Goal: Information Seeking & Learning: Learn about a topic

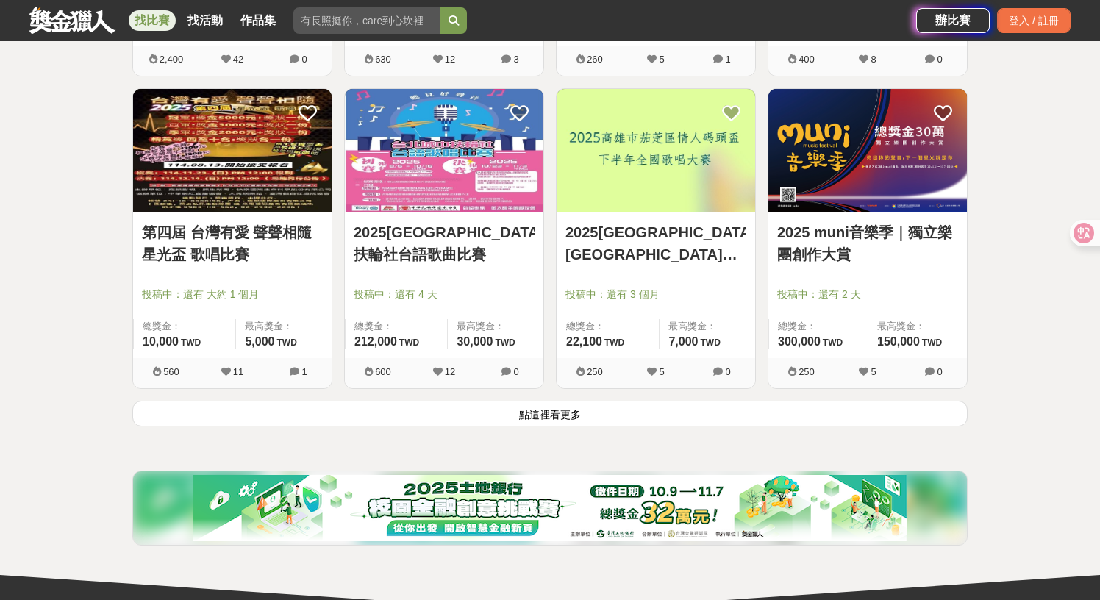
scroll to position [1793, 0]
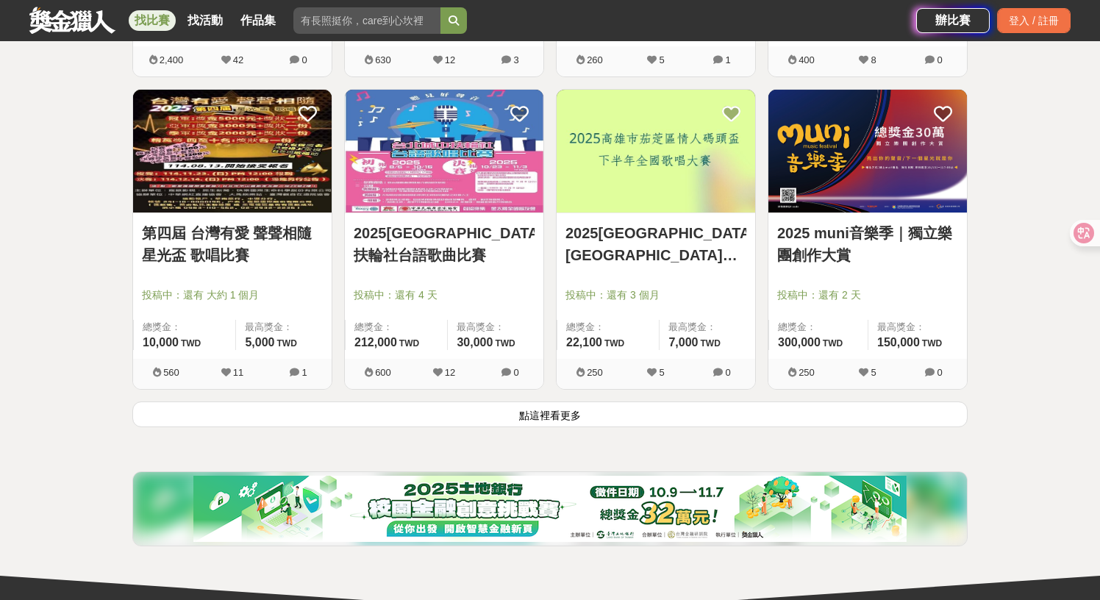
click at [789, 409] on button "點這裡看更多" at bounding box center [549, 414] width 835 height 26
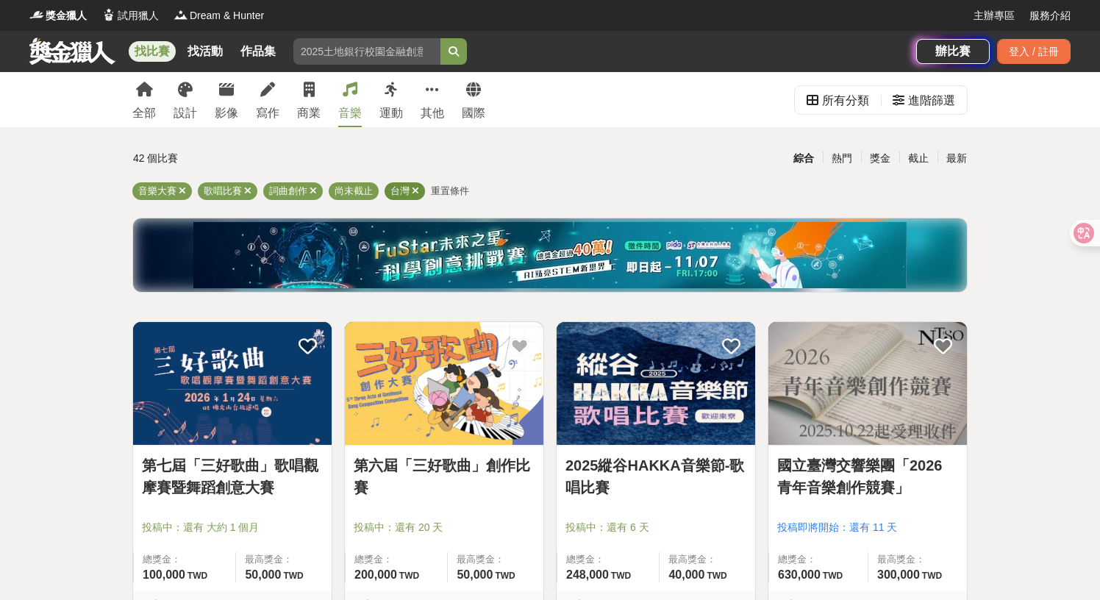
click at [413, 194] on icon at bounding box center [415, 191] width 7 height 10
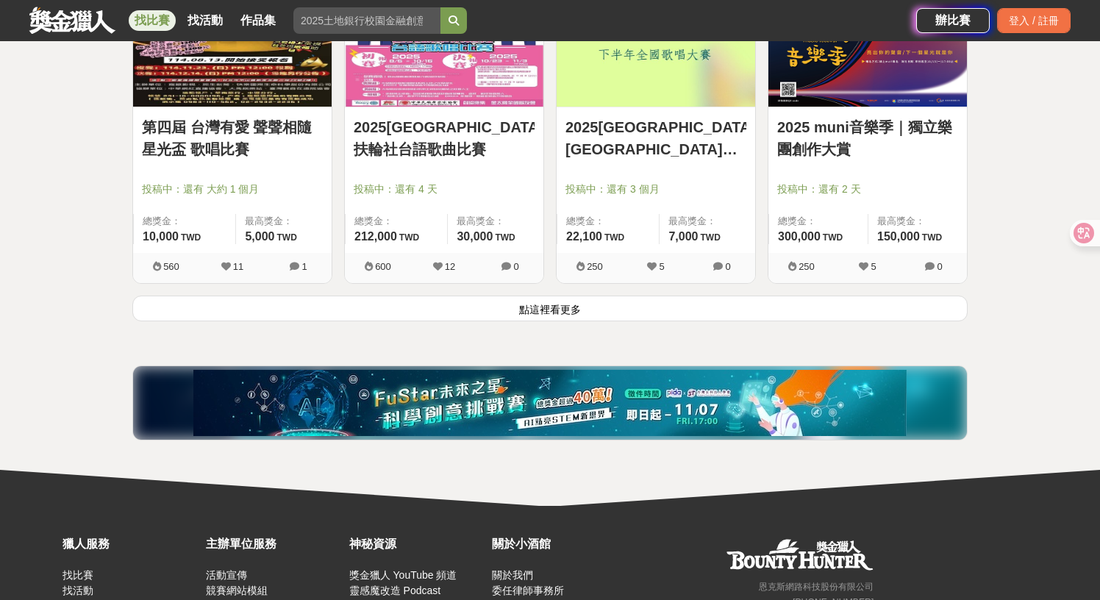
scroll to position [1911, 0]
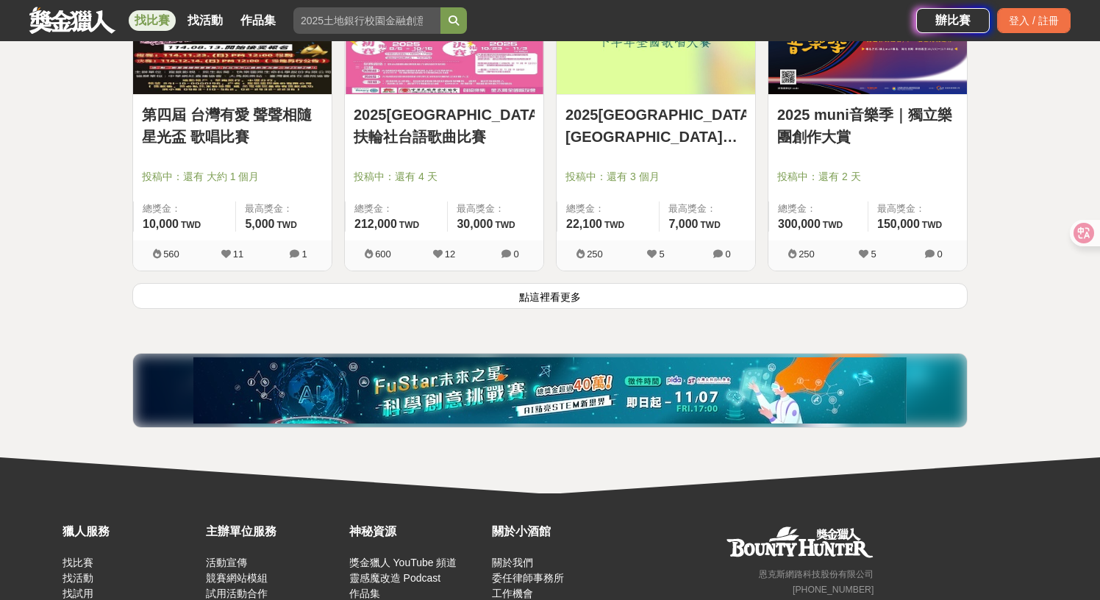
click at [638, 304] on button "點這裡看更多" at bounding box center [549, 296] width 835 height 26
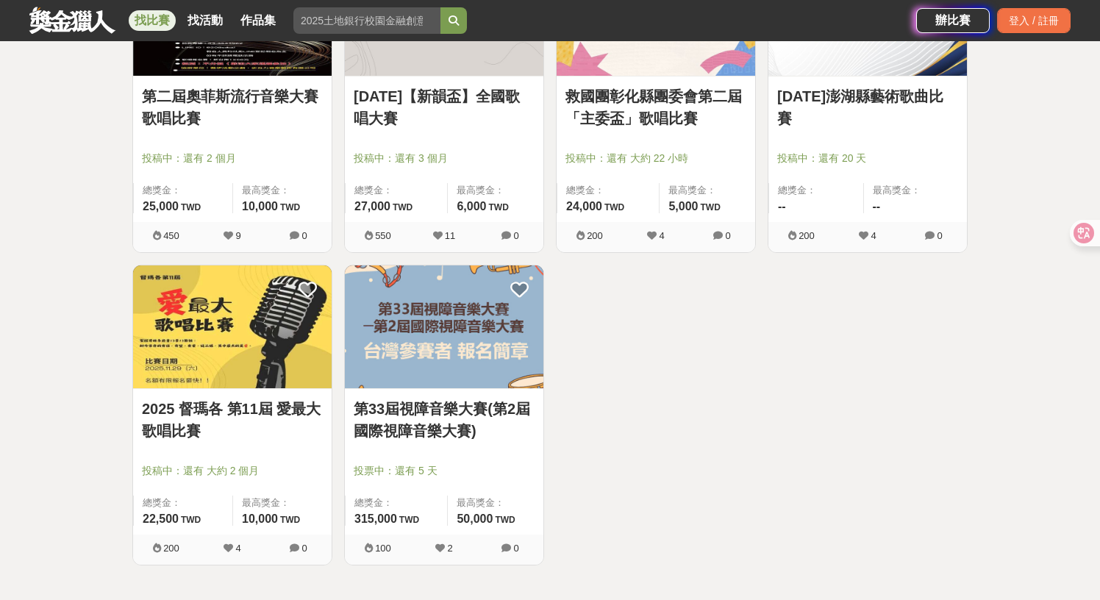
scroll to position [3164, 0]
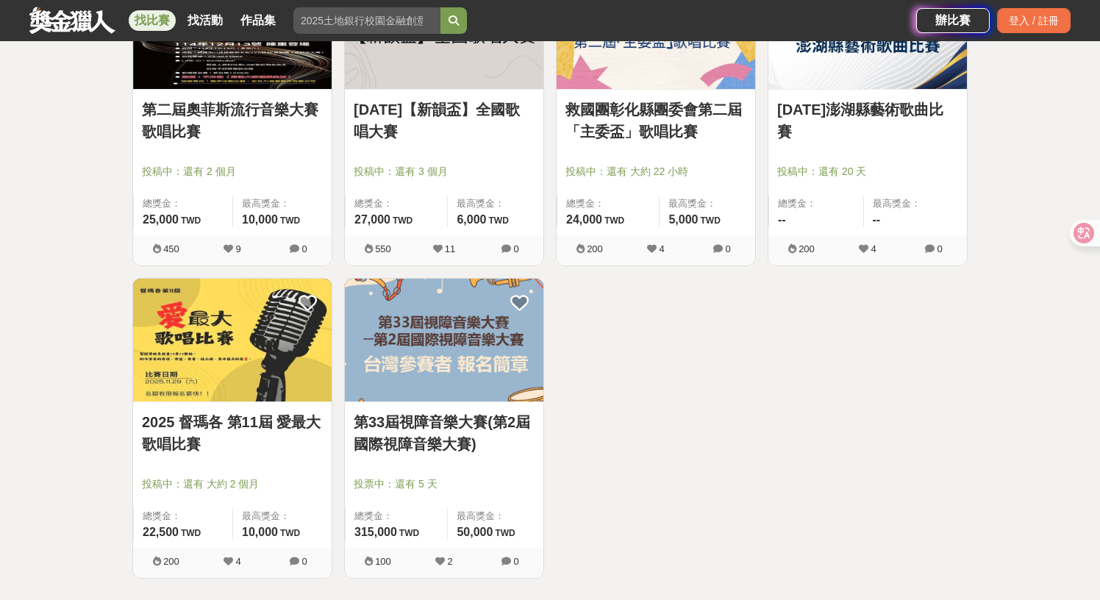
click at [871, 115] on link "[DATE]澎湖縣藝術歌曲比賽" at bounding box center [867, 120] width 181 height 44
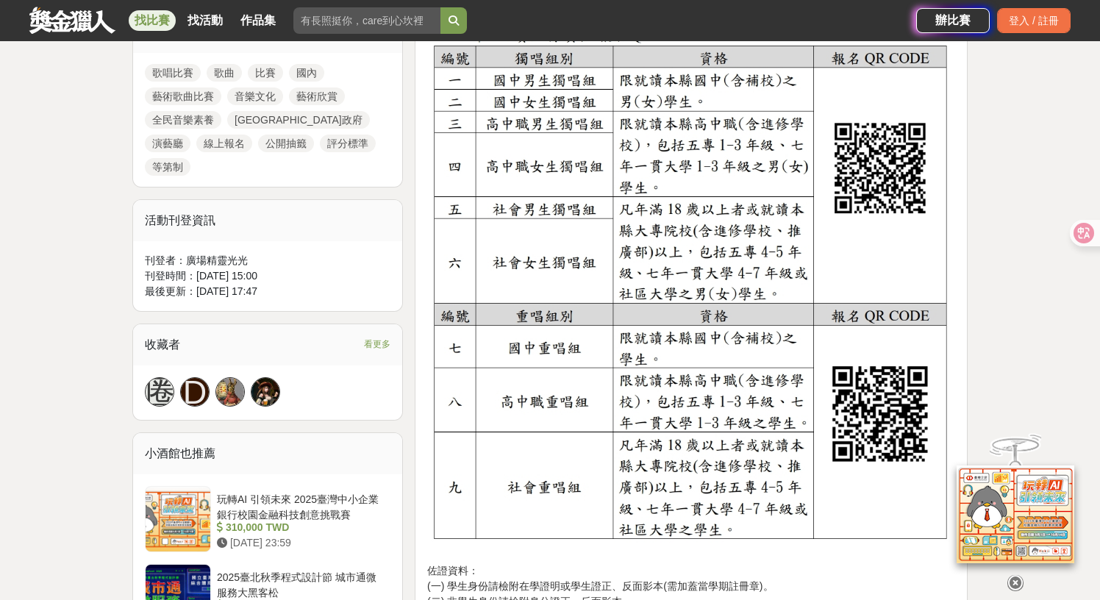
scroll to position [706, 0]
